Goal: Navigation & Orientation: Find specific page/section

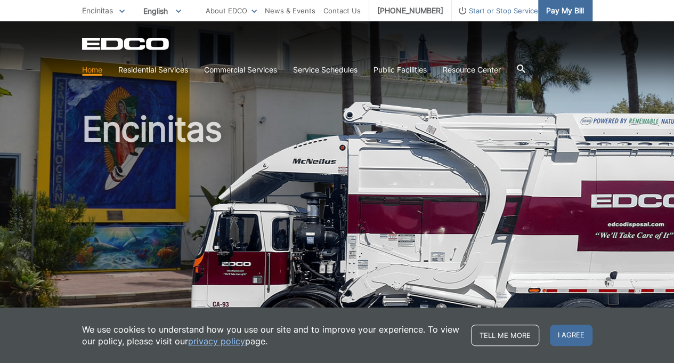
click at [573, 12] on span "Pay My Bill" at bounding box center [565, 11] width 38 height 12
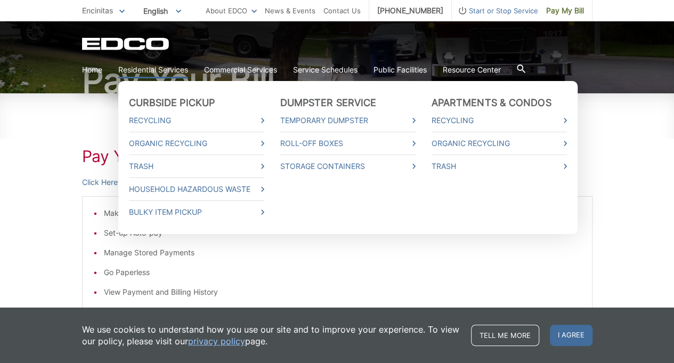
scroll to position [147, 0]
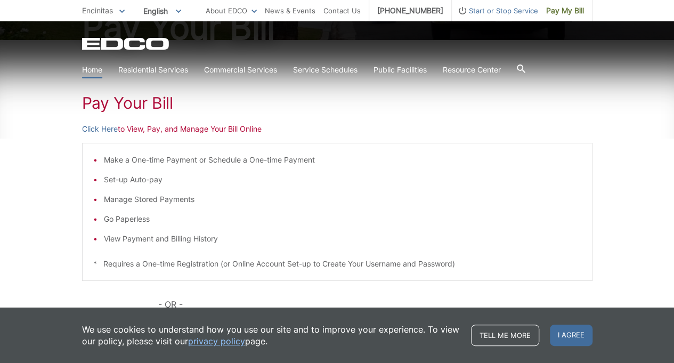
click at [87, 67] on link "Home" at bounding box center [92, 70] width 20 height 12
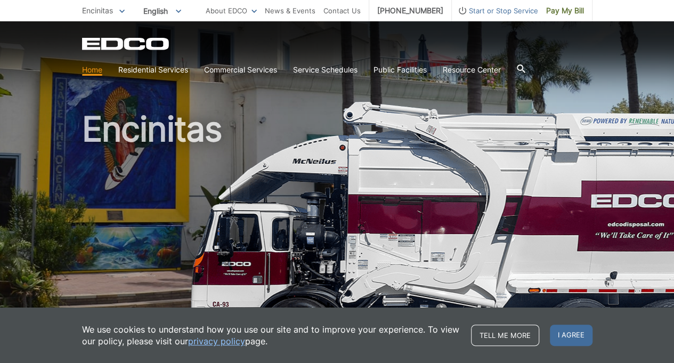
click at [523, 68] on icon at bounding box center [520, 68] width 9 height 9
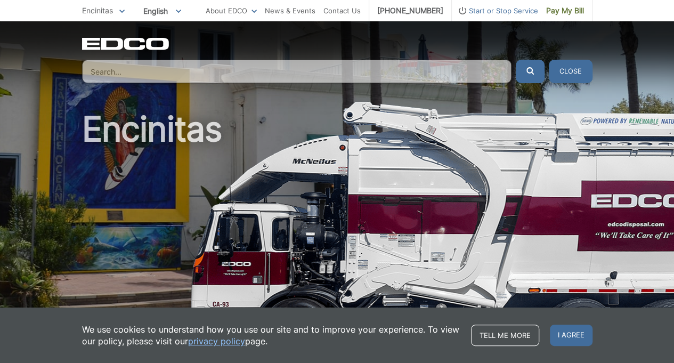
click at [305, 72] on input "Search" at bounding box center [296, 71] width 429 height 23
